Goal: Task Accomplishment & Management: Complete application form

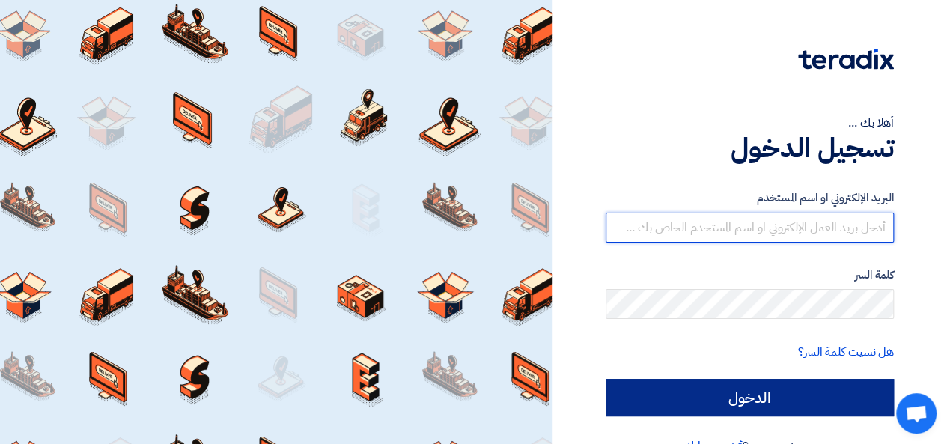
type input "[PERSON_NAME][EMAIL_ADDRESS][DOMAIN_NAME]"
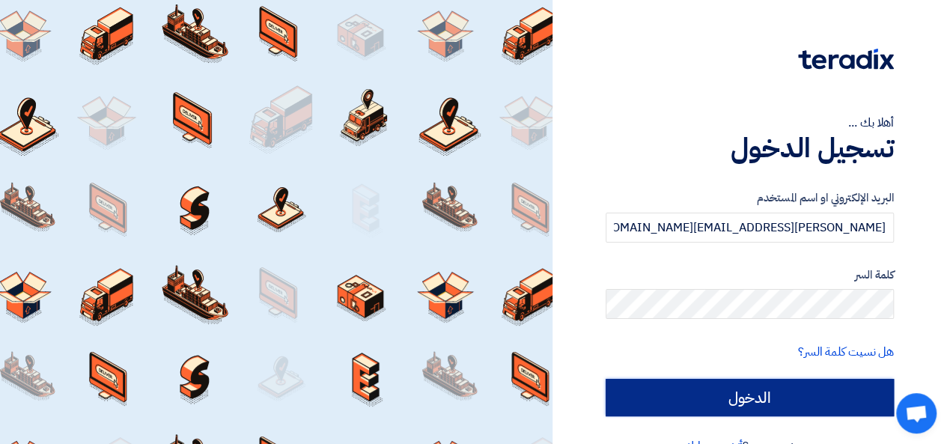
click at [813, 398] on input "الدخول" at bounding box center [750, 397] width 288 height 37
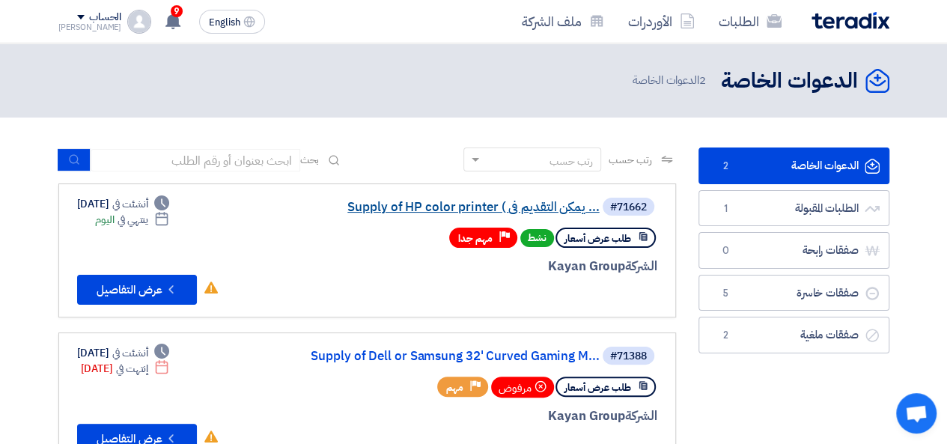
click at [427, 204] on link "Supply of HP color printer ( يمكن التقديم فى ..." at bounding box center [450, 207] width 300 height 13
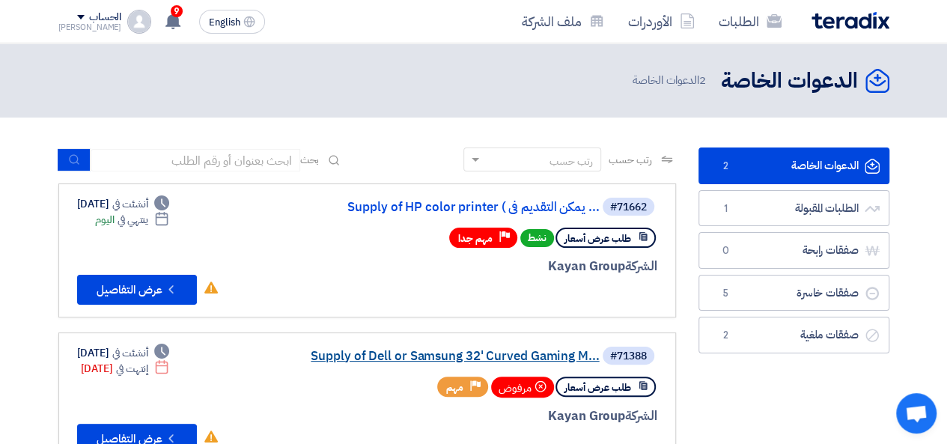
click at [399, 354] on link "Supply of Dell or Samsung 32' Curved Gaming M..." at bounding box center [450, 356] width 300 height 13
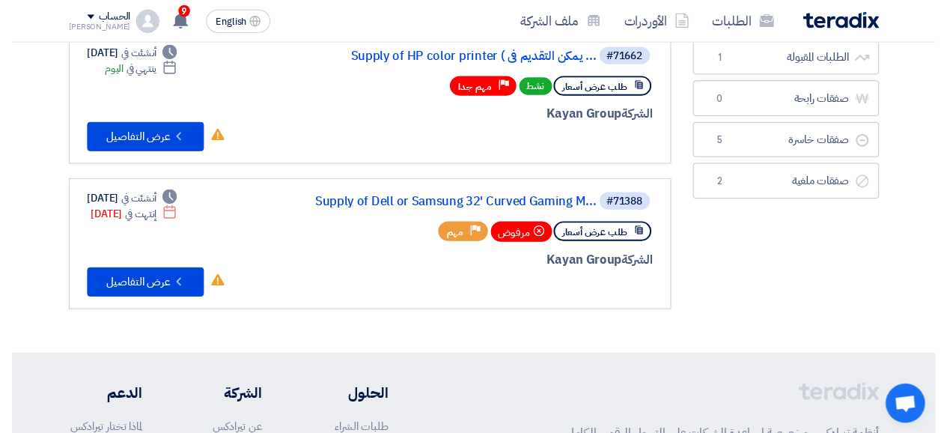
scroll to position [75, 0]
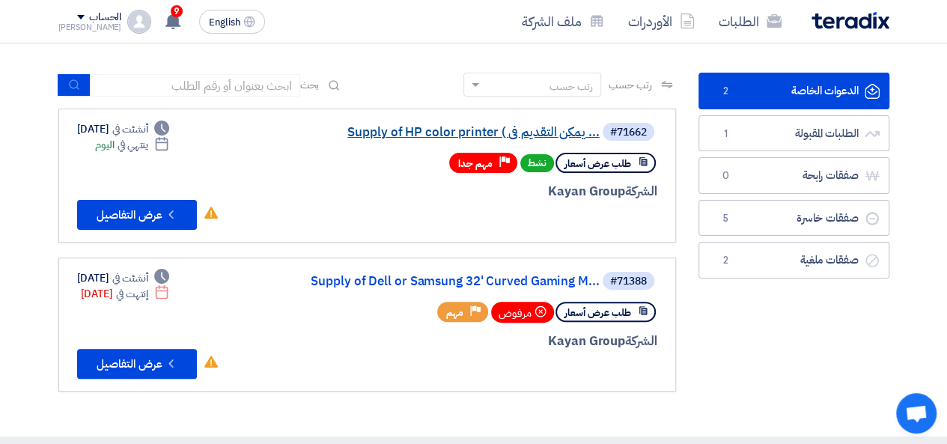
click at [419, 128] on link "Supply of HP color printer ( يمكن التقديم فى ..." at bounding box center [450, 132] width 300 height 13
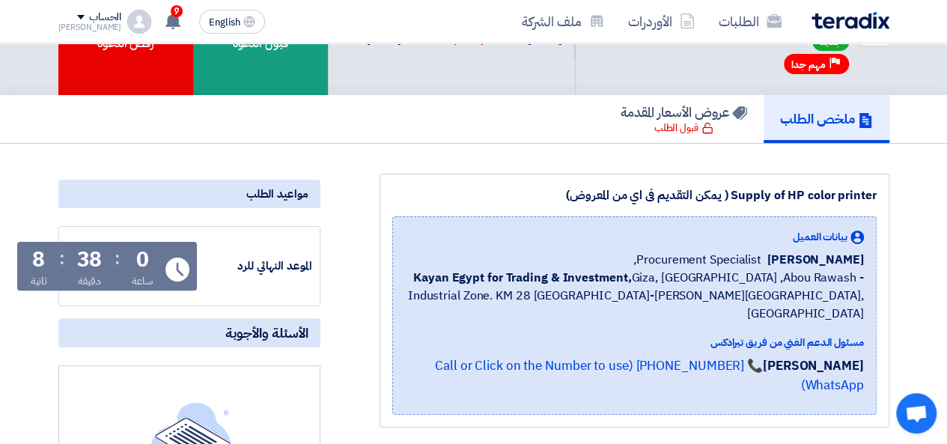
scroll to position [449, 0]
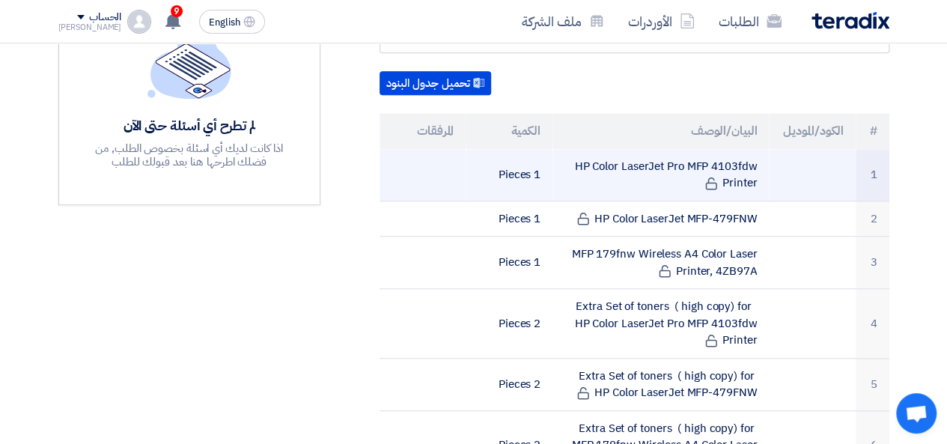
drag, startPoint x: 576, startPoint y: 127, endPoint x: 748, endPoint y: 146, distance: 173.4
click at [748, 149] on td "HP Color LaserJet Pro MFP 4103fdw Printer" at bounding box center [661, 175] width 216 height 52
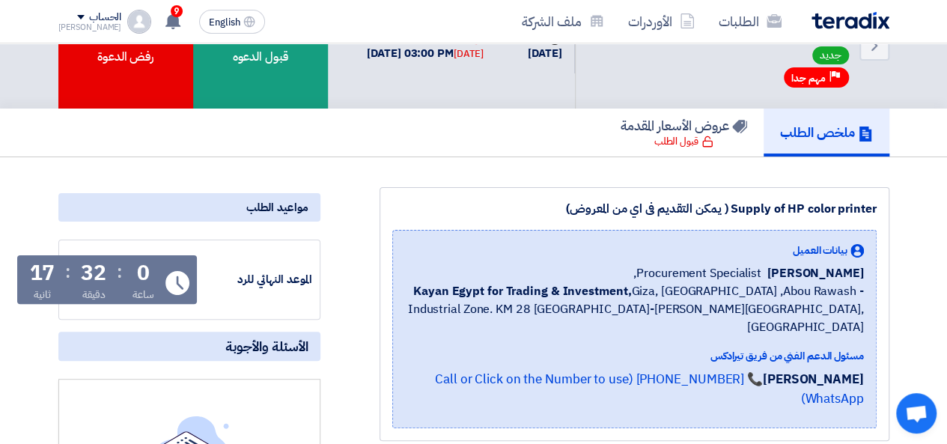
scroll to position [0, 0]
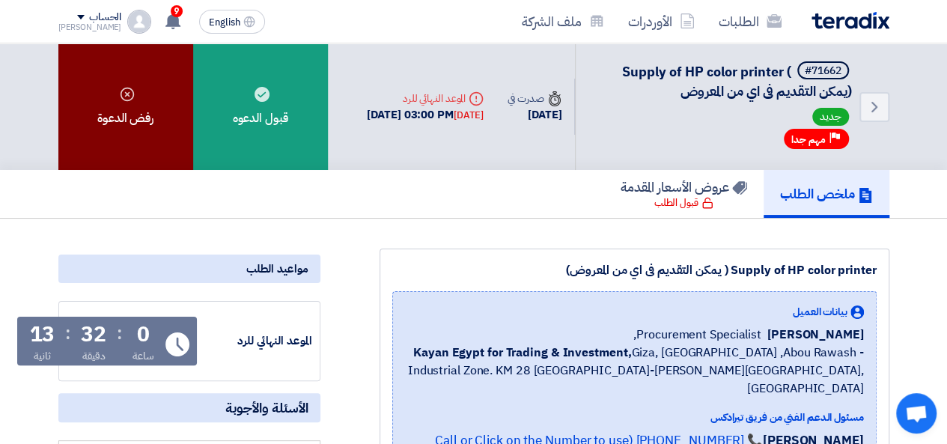
click at [91, 108] on div "رفض الدعوة" at bounding box center [125, 106] width 135 height 127
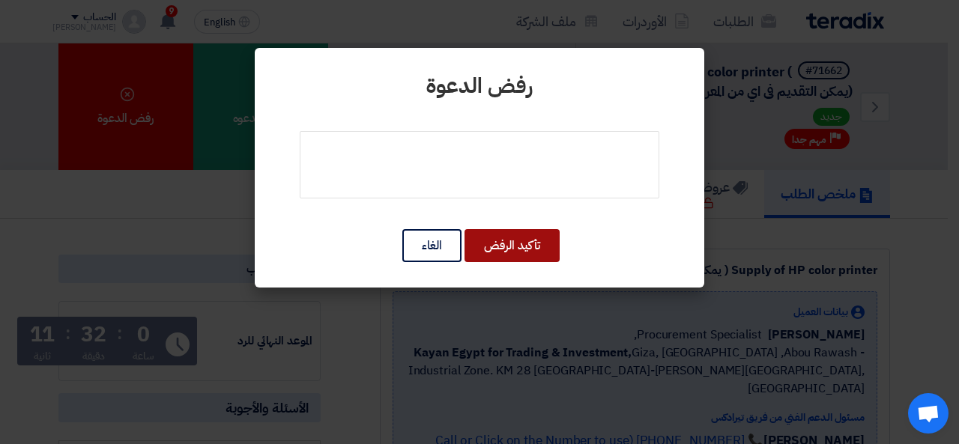
click at [488, 240] on button "تأكيد الرفض" at bounding box center [511, 245] width 95 height 33
